Goal: Find specific page/section: Find specific page/section

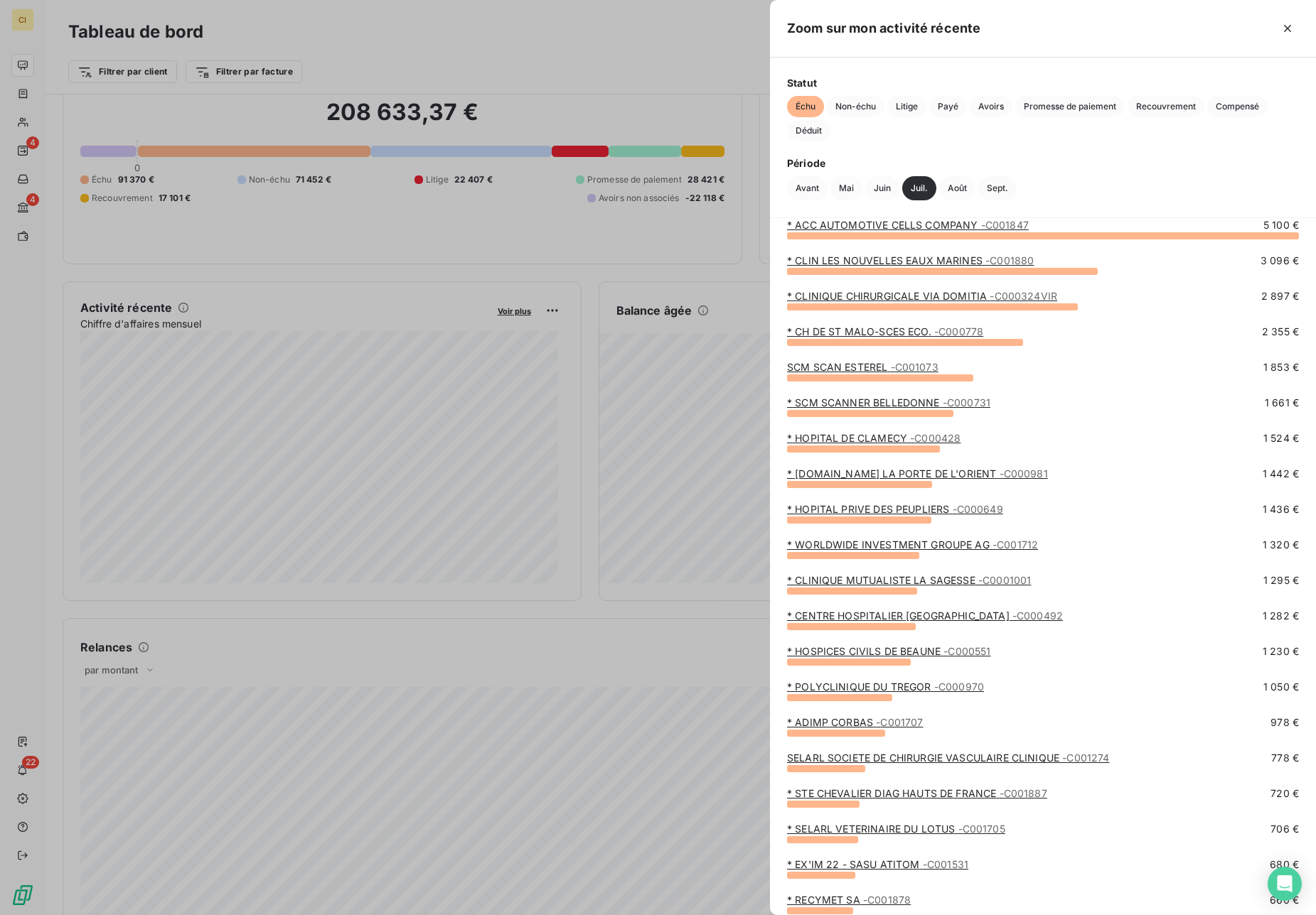
scroll to position [19, 0]
click at [557, 376] on div at bounding box center [658, 458] width 1316 height 915
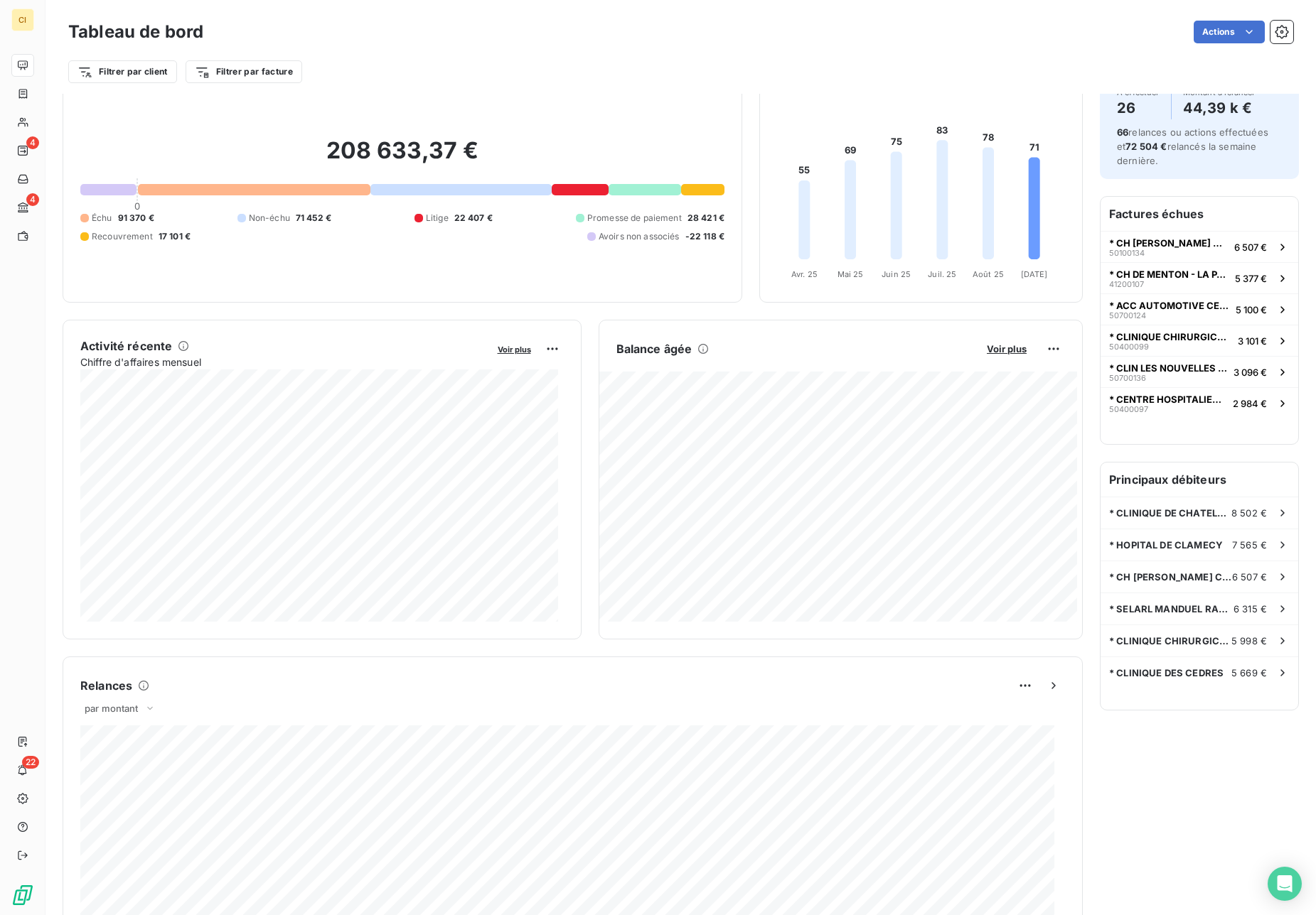
scroll to position [0, 0]
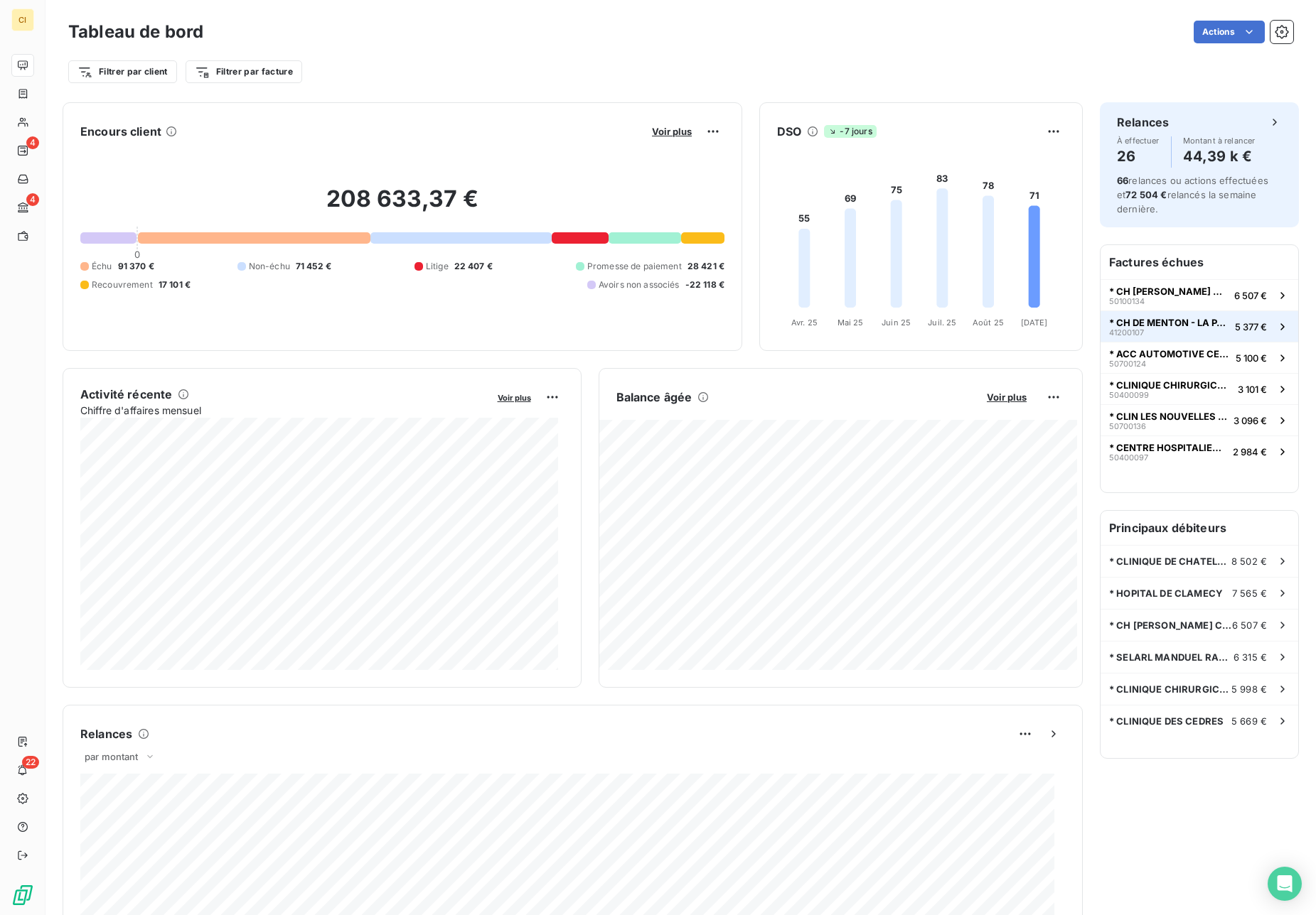
click at [1162, 328] on span "* CH DE MENTON - LA PALMOSA" at bounding box center [1169, 322] width 120 height 11
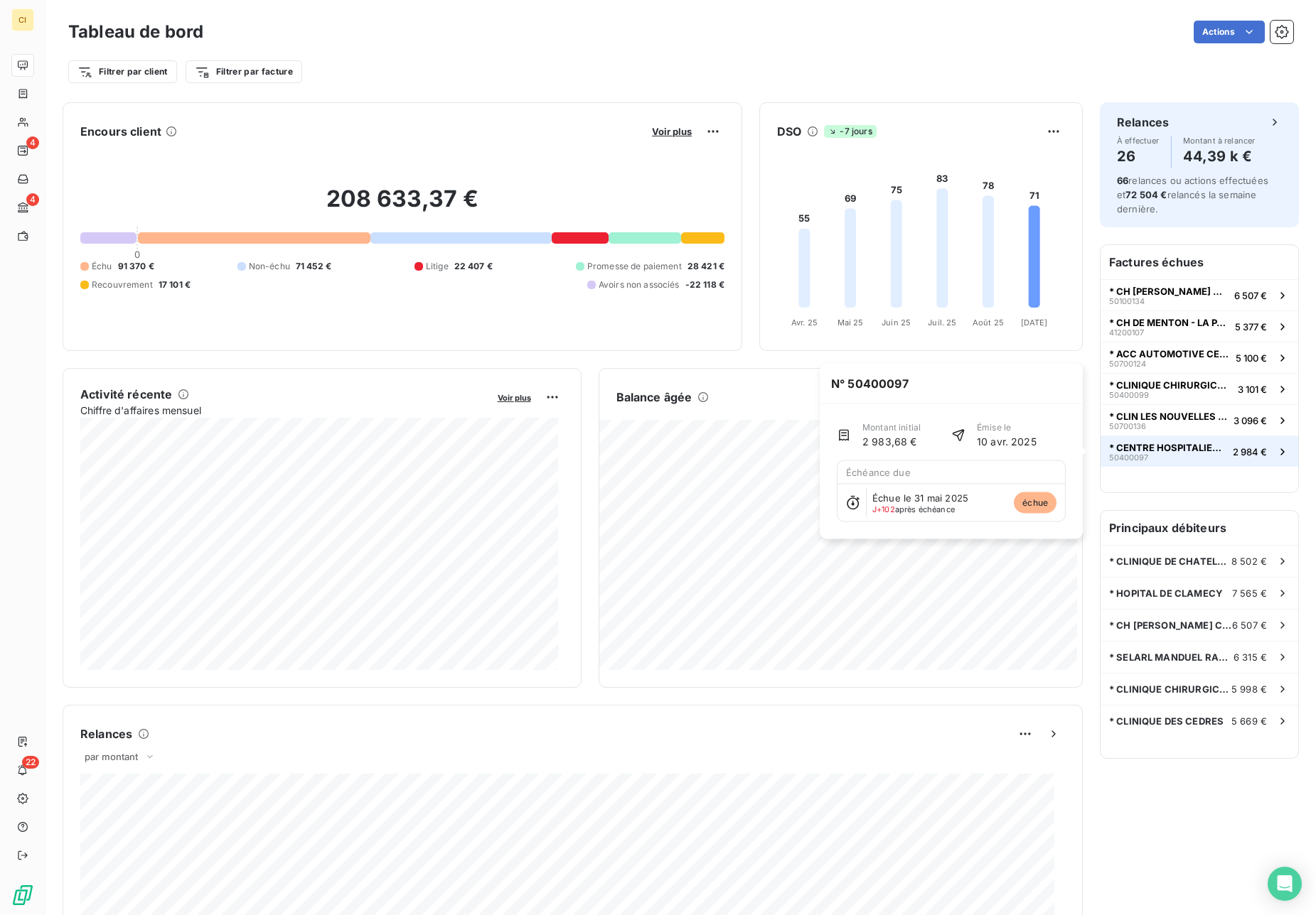
click at [1144, 442] on span "* CENTRE HOSPITALIER [GEOGRAPHIC_DATA]" at bounding box center [1168, 447] width 118 height 11
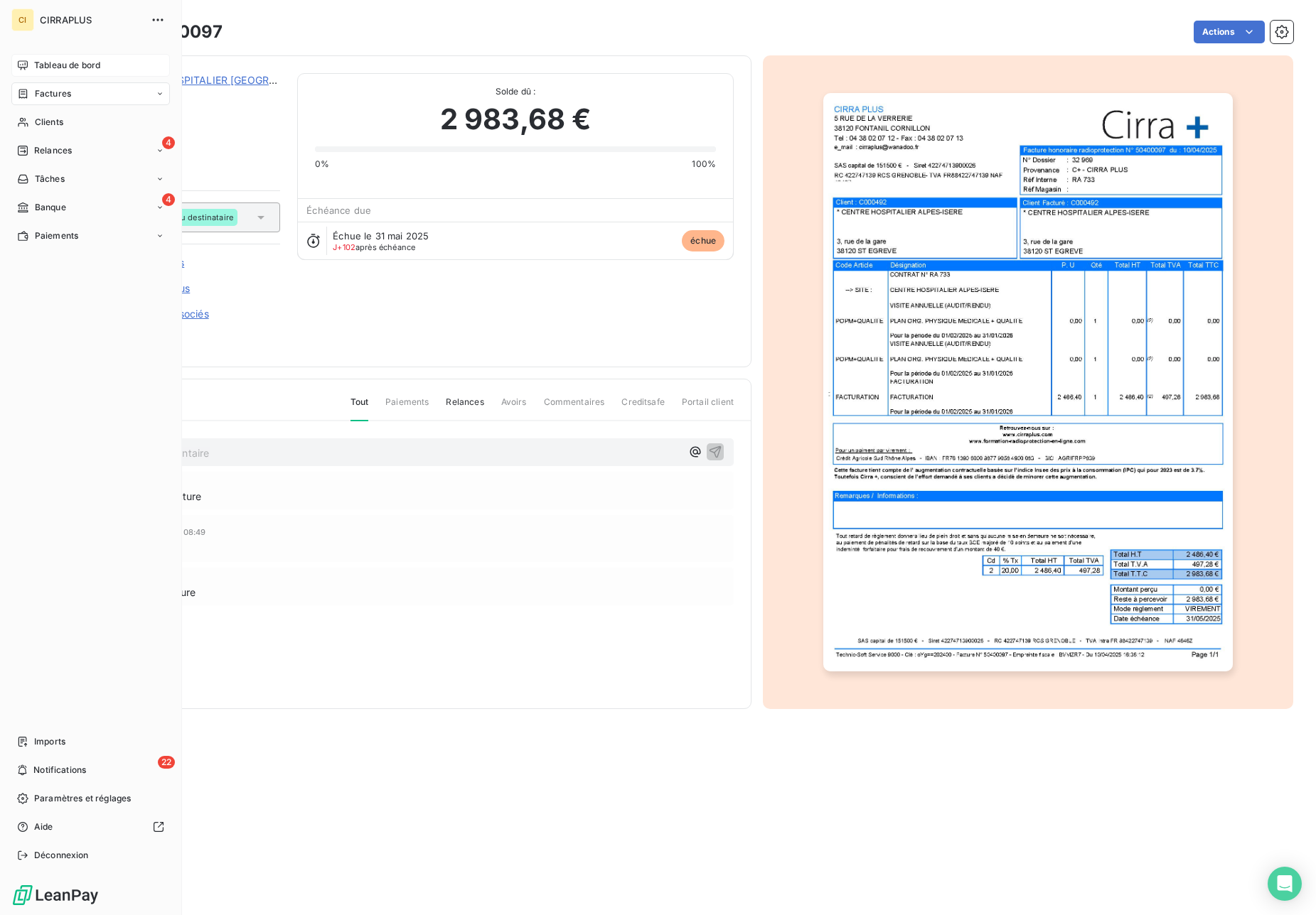
click at [27, 61] on icon at bounding box center [22, 65] width 11 height 11
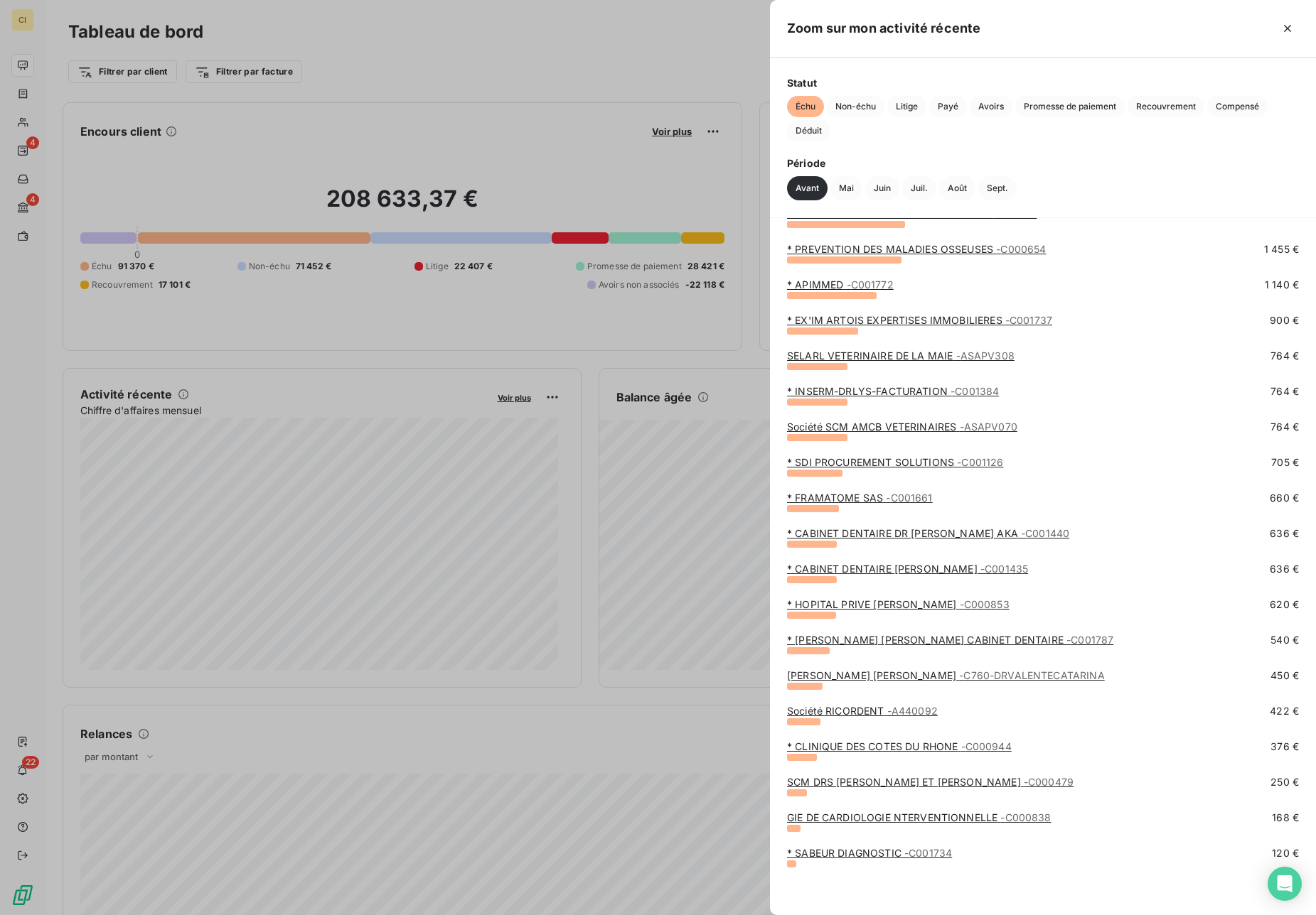
scroll to position [277, 0]
click at [734, 755] on div at bounding box center [658, 458] width 1316 height 915
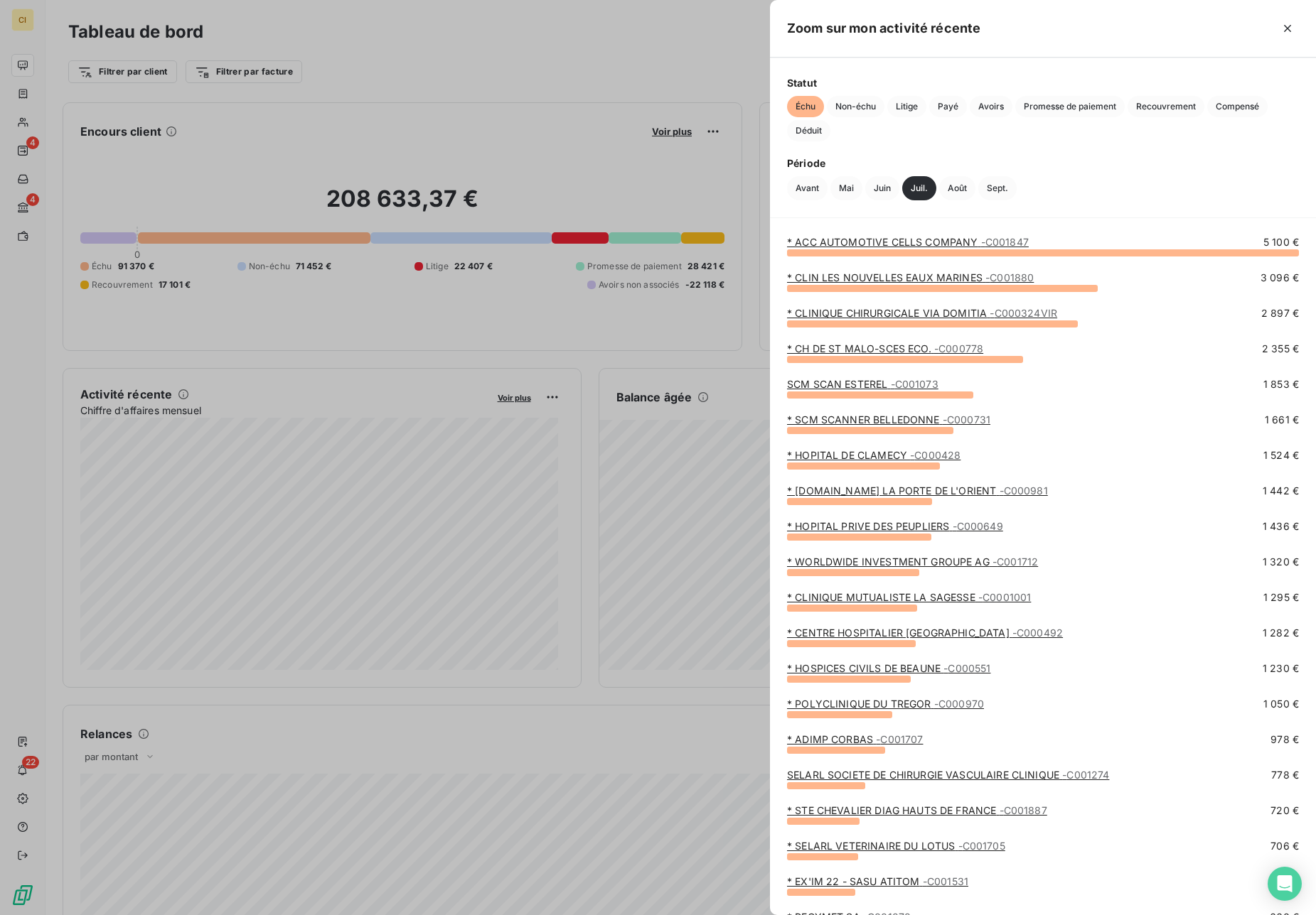
click at [552, 358] on div at bounding box center [658, 458] width 1316 height 915
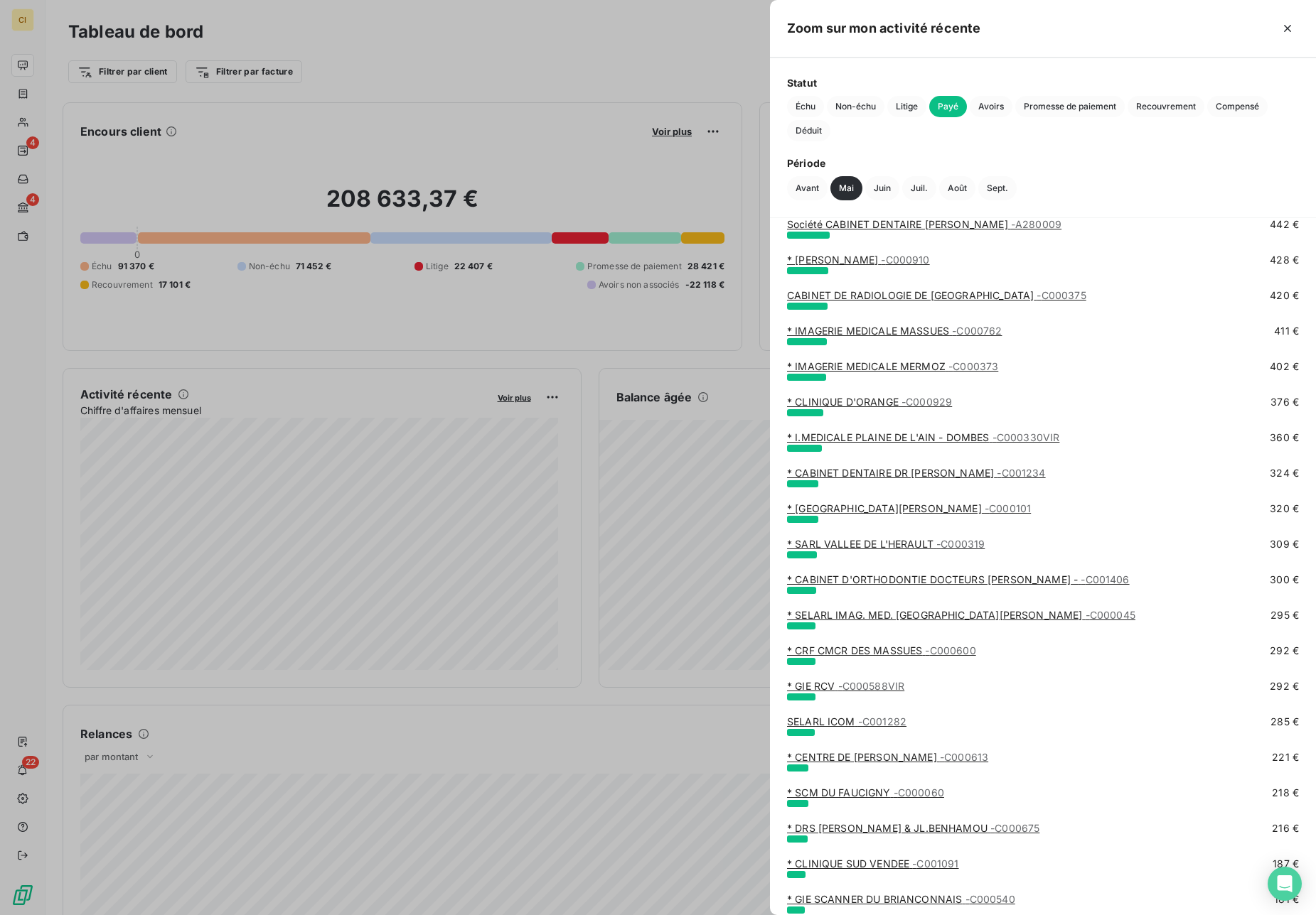
scroll to position [3404, 0]
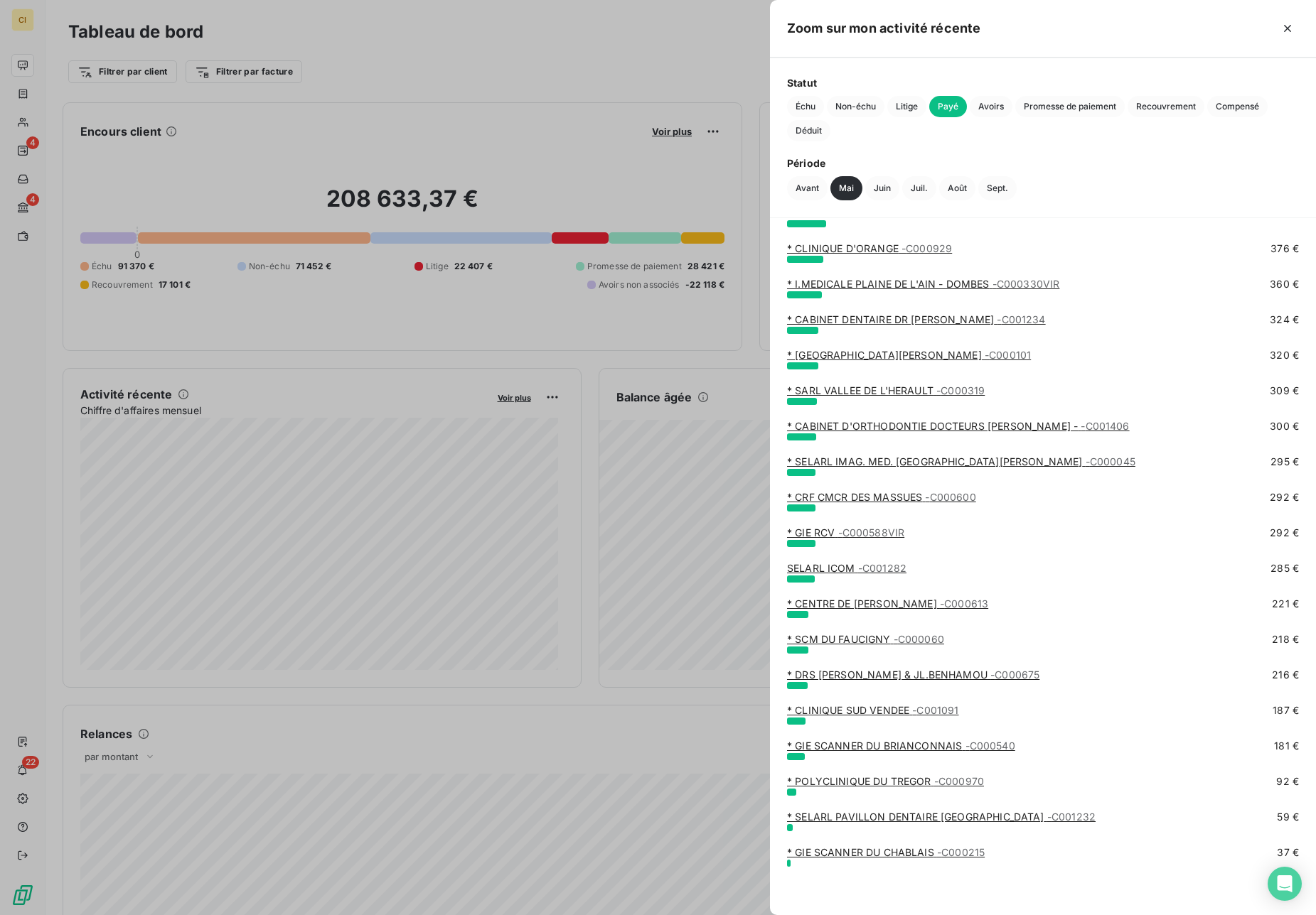
click at [455, 434] on div at bounding box center [658, 458] width 1316 height 915
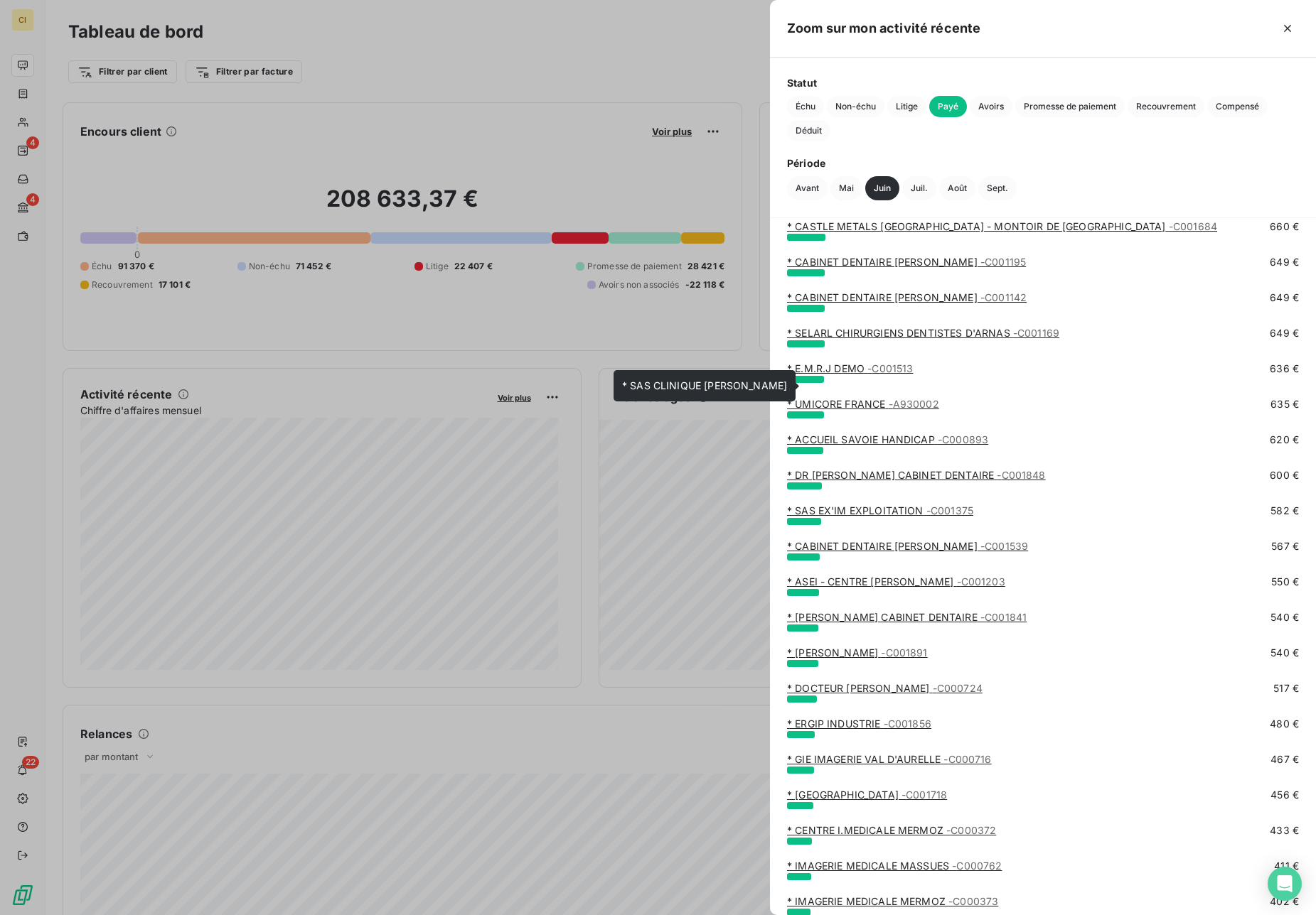
scroll to position [2694, 0]
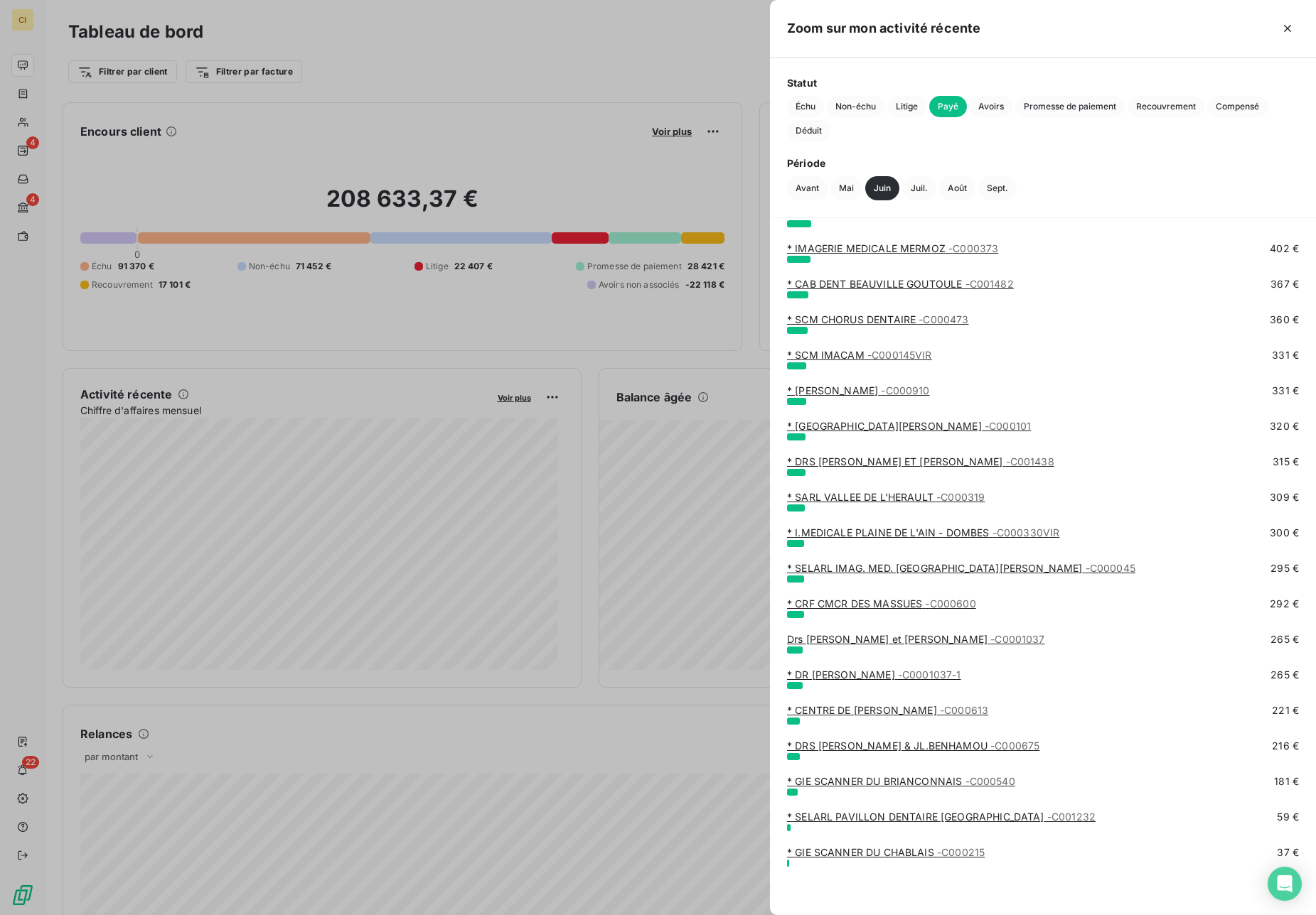
click at [552, 413] on div at bounding box center [658, 458] width 1316 height 915
